Goal: Find specific page/section: Find specific page/section

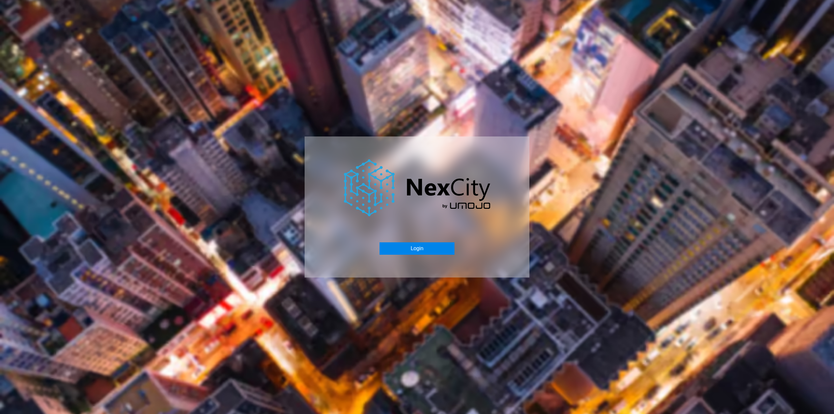
click at [411, 247] on button "Login" at bounding box center [416, 248] width 75 height 12
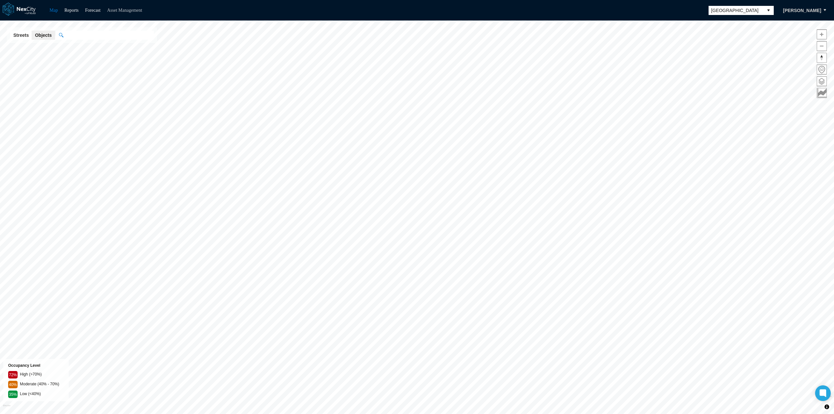
click at [127, 11] on link "Asset Management" at bounding box center [124, 10] width 35 height 5
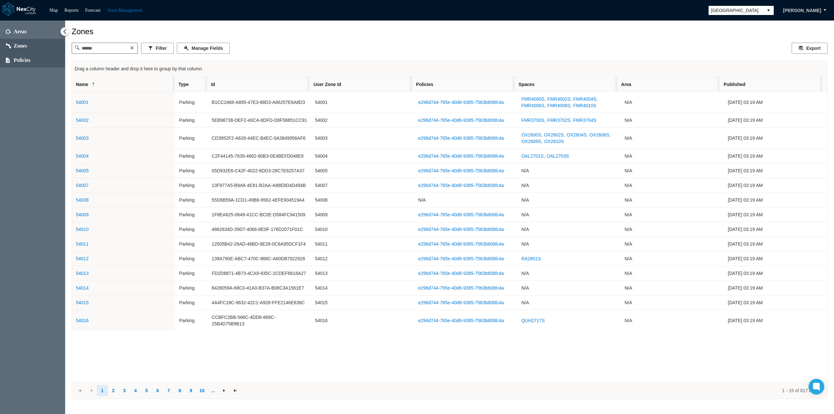
click at [21, 62] on span "Policies" at bounding box center [22, 60] width 17 height 7
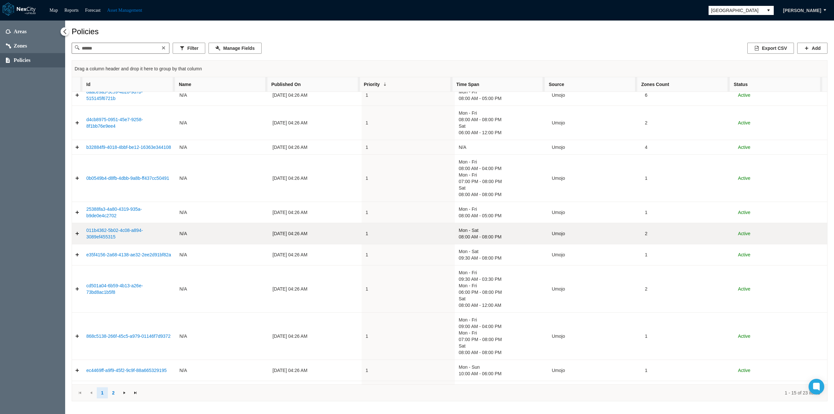
scroll to position [134, 0]
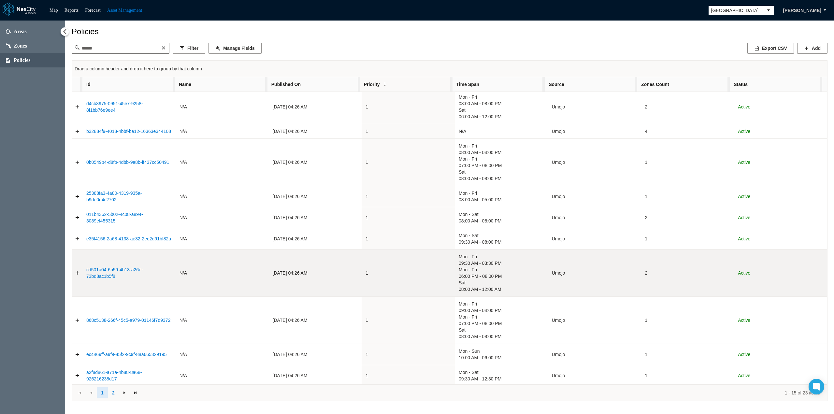
click at [78, 272] on link "Expand detail row" at bounding box center [77, 272] width 10 height 13
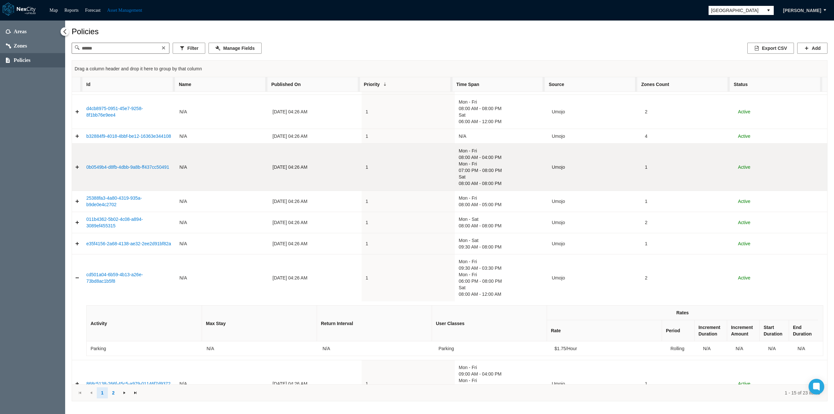
scroll to position [62, 0]
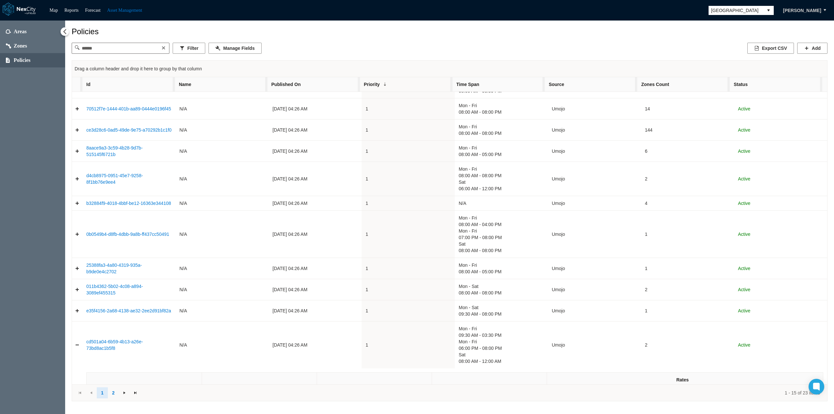
click at [754, 7] on span "[GEOGRAPHIC_DATA]" at bounding box center [735, 10] width 49 height 7
click at [724, 63] on span "[GEOGRAPHIC_DATA][PERSON_NAME]" at bounding box center [738, 65] width 60 height 13
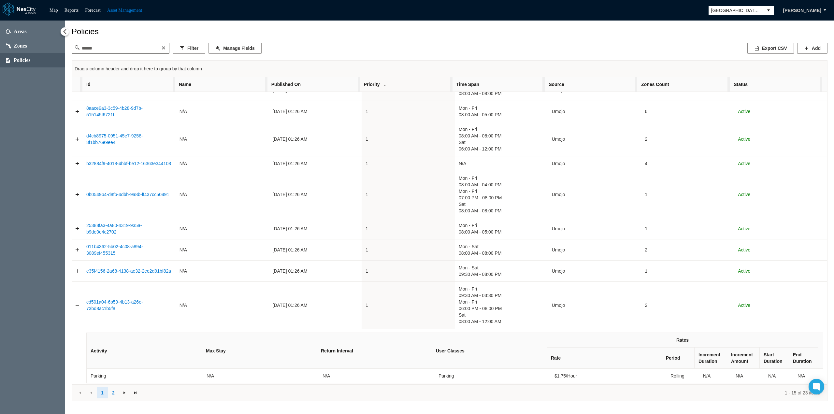
scroll to position [192, 0]
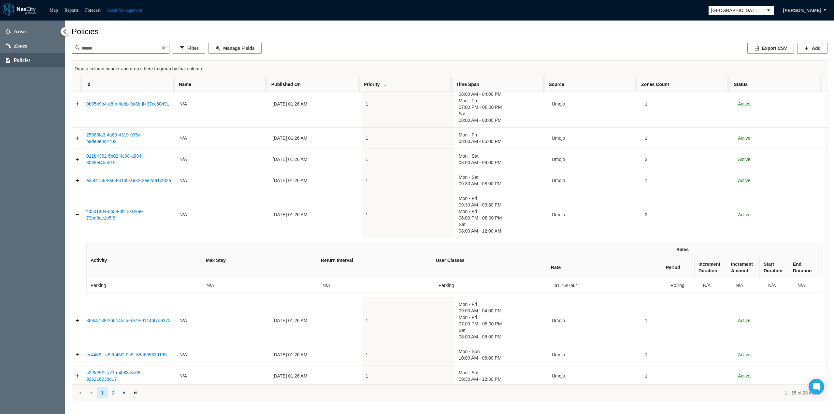
click at [23, 62] on span "Policies" at bounding box center [22, 60] width 17 height 7
click at [31, 59] on span "Policies" at bounding box center [22, 60] width 17 height 7
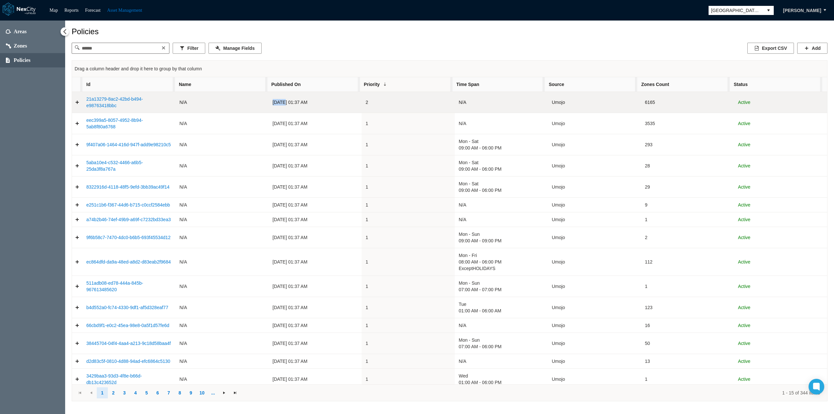
drag, startPoint x: 283, startPoint y: 103, endPoint x: 267, endPoint y: 101, distance: 15.5
click at [269, 101] on td "[DATE] 01:37 AM" at bounding box center [315, 102] width 93 height 21
